Goal: Transaction & Acquisition: Purchase product/service

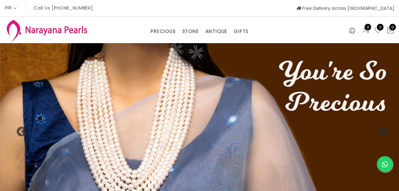
click at [44, 28] on img at bounding box center [47, 30] width 84 height 25
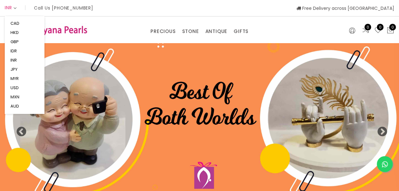
click at [17, 8] on icon at bounding box center [14, 8] width 3 height 5
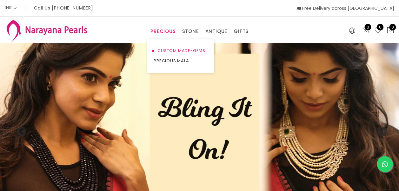
click at [172, 50] on link "CUSTOM MADE-GEMS" at bounding box center [181, 51] width 54 height 10
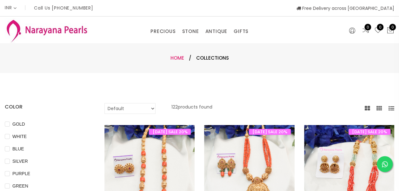
click at [181, 59] on link "Home" at bounding box center [178, 58] width 14 height 7
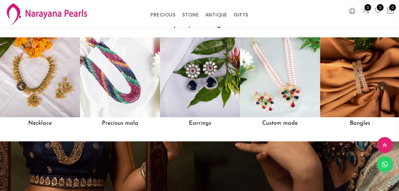
scroll to position [512, 0]
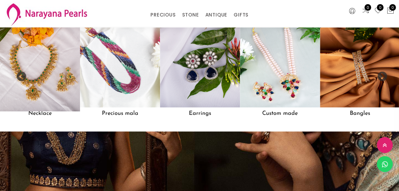
click at [50, 71] on img at bounding box center [40, 67] width 88 height 88
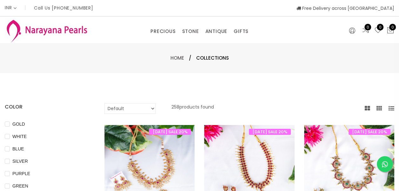
click at [84, 7] on p "Call Us [PHONE_NUMBER]" at bounding box center [63, 8] width 59 height 4
click at [217, 60] on link "NECKLACE" at bounding box center [235, 61] width 54 height 10
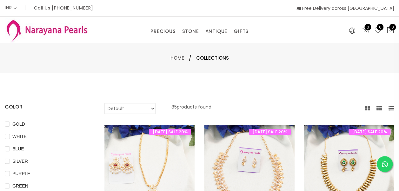
click at [138, 108] on select "Default Price - High to Low Price - Low to High" at bounding box center [130, 108] width 51 height 11
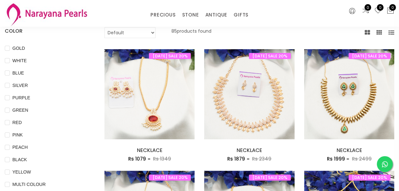
scroll to position [64, 0]
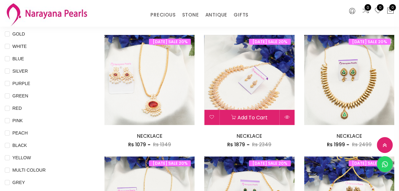
click at [260, 79] on img at bounding box center [249, 80] width 90 height 90
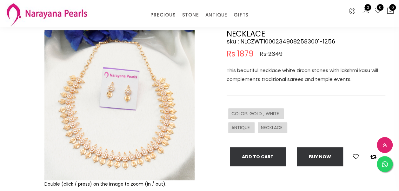
scroll to position [64, 0]
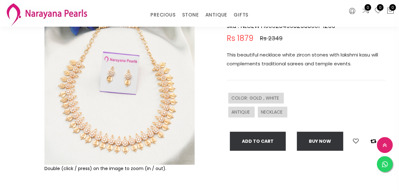
click at [133, 121] on img at bounding box center [119, 90] width 150 height 150
click at [168, 125] on img at bounding box center [119, 90] width 150 height 150
